Goal: Navigation & Orientation: Find specific page/section

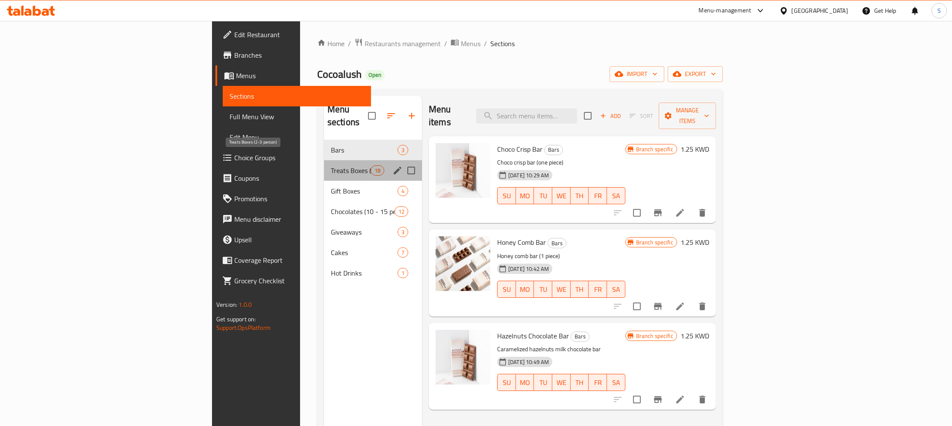
click at [331, 165] on span "Treats Boxes (2-3 person)" at bounding box center [351, 170] width 40 height 10
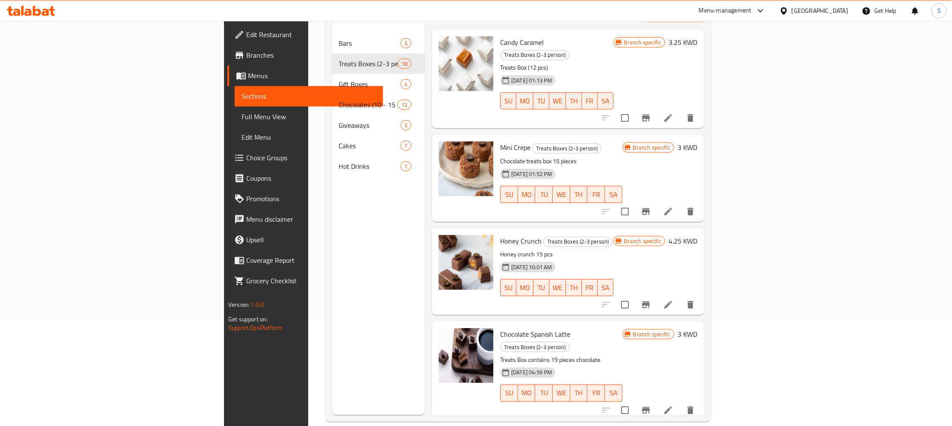
scroll to position [120, 0]
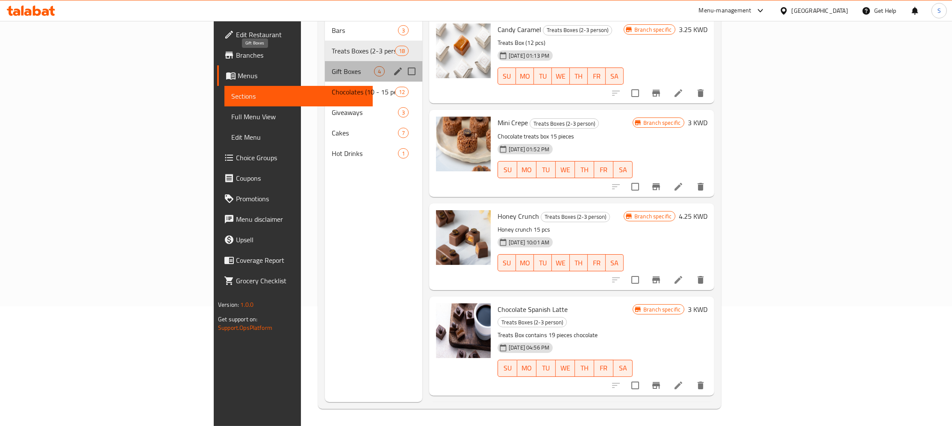
click at [332, 66] on span "Gift Boxes" at bounding box center [353, 71] width 42 height 10
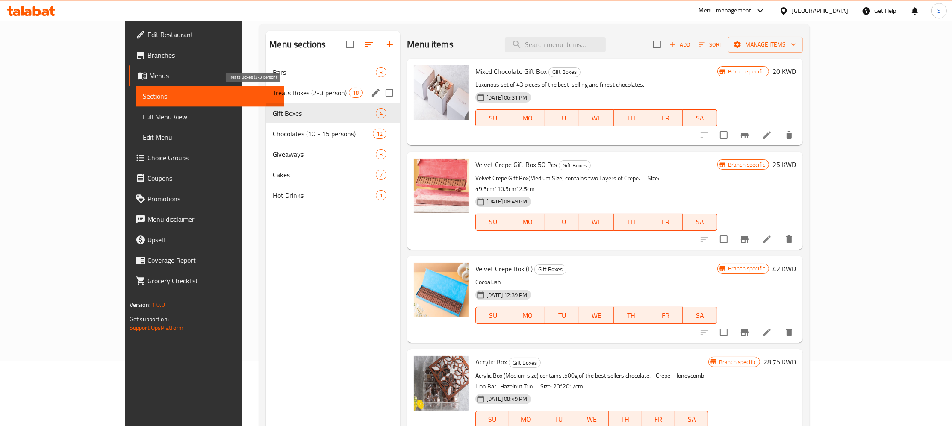
scroll to position [27, 0]
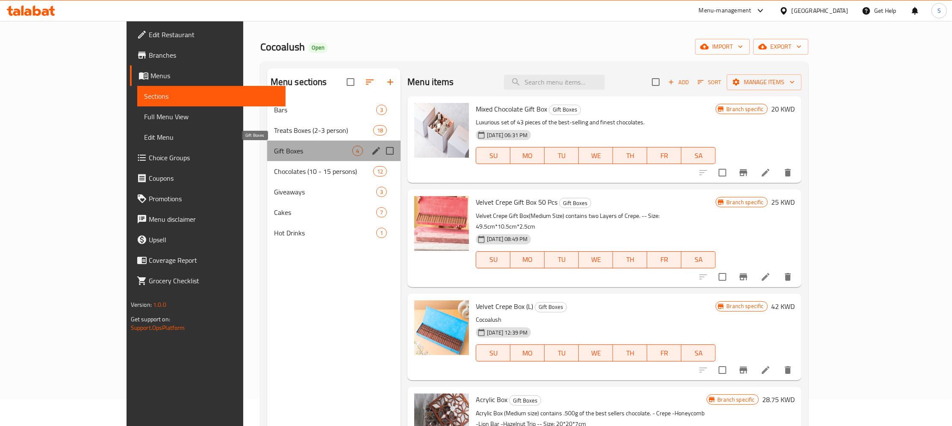
click at [274, 156] on span "Gift Boxes" at bounding box center [313, 151] width 78 height 10
click at [267, 200] on div "Giveaways 3" at bounding box center [334, 192] width 134 height 21
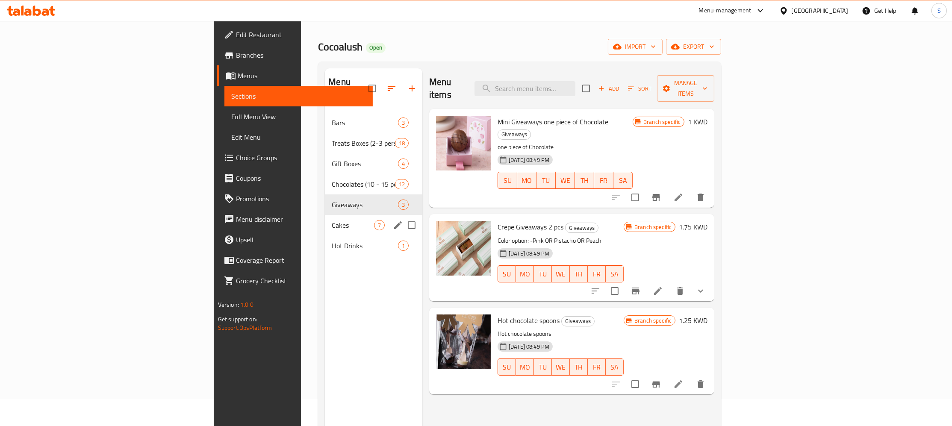
click at [332, 220] on span "Cakes" at bounding box center [353, 225] width 42 height 10
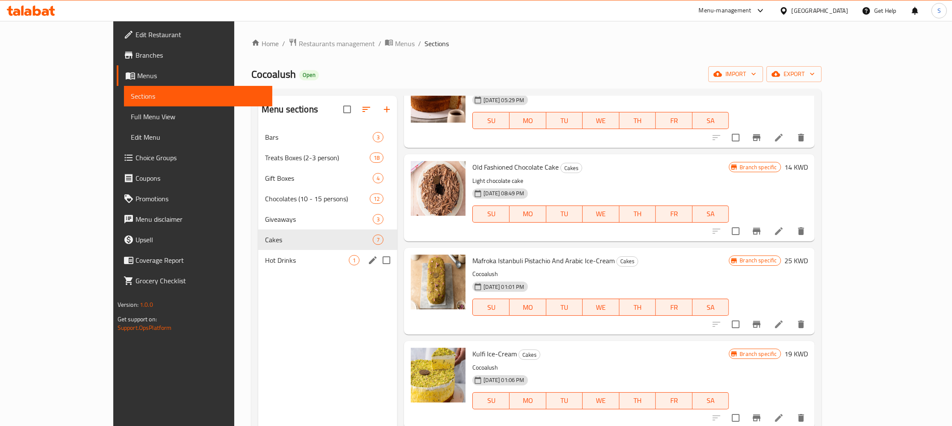
click at [258, 270] on div "Hot Drinks 1" at bounding box center [327, 260] width 139 height 21
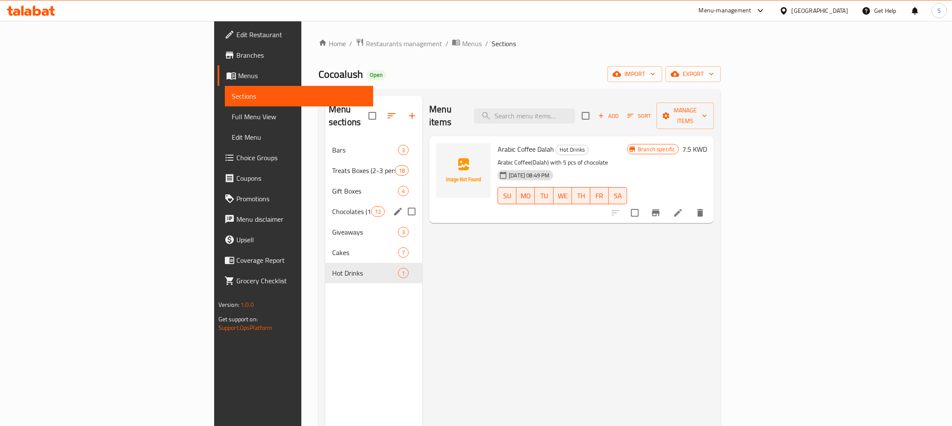
click at [325, 201] on div "Chocolates (10 - 15 persons) 12" at bounding box center [373, 211] width 97 height 21
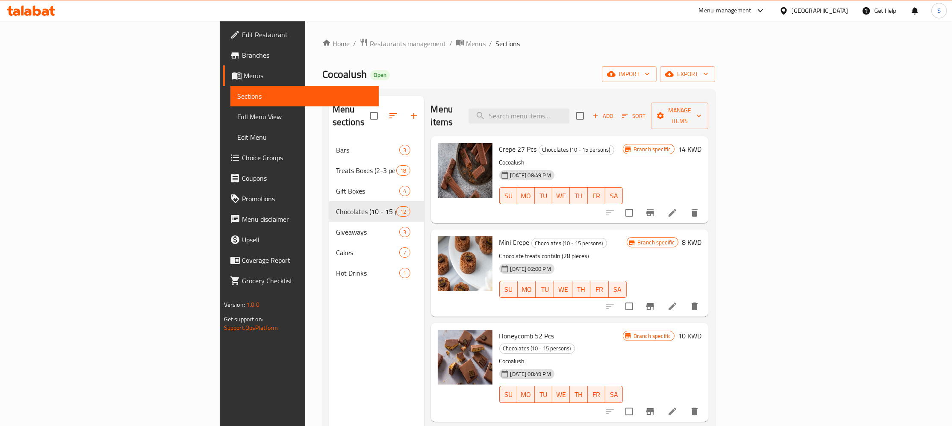
click at [242, 57] on span "Branches" at bounding box center [307, 55] width 130 height 10
